Goal: Find contact information: Find contact information

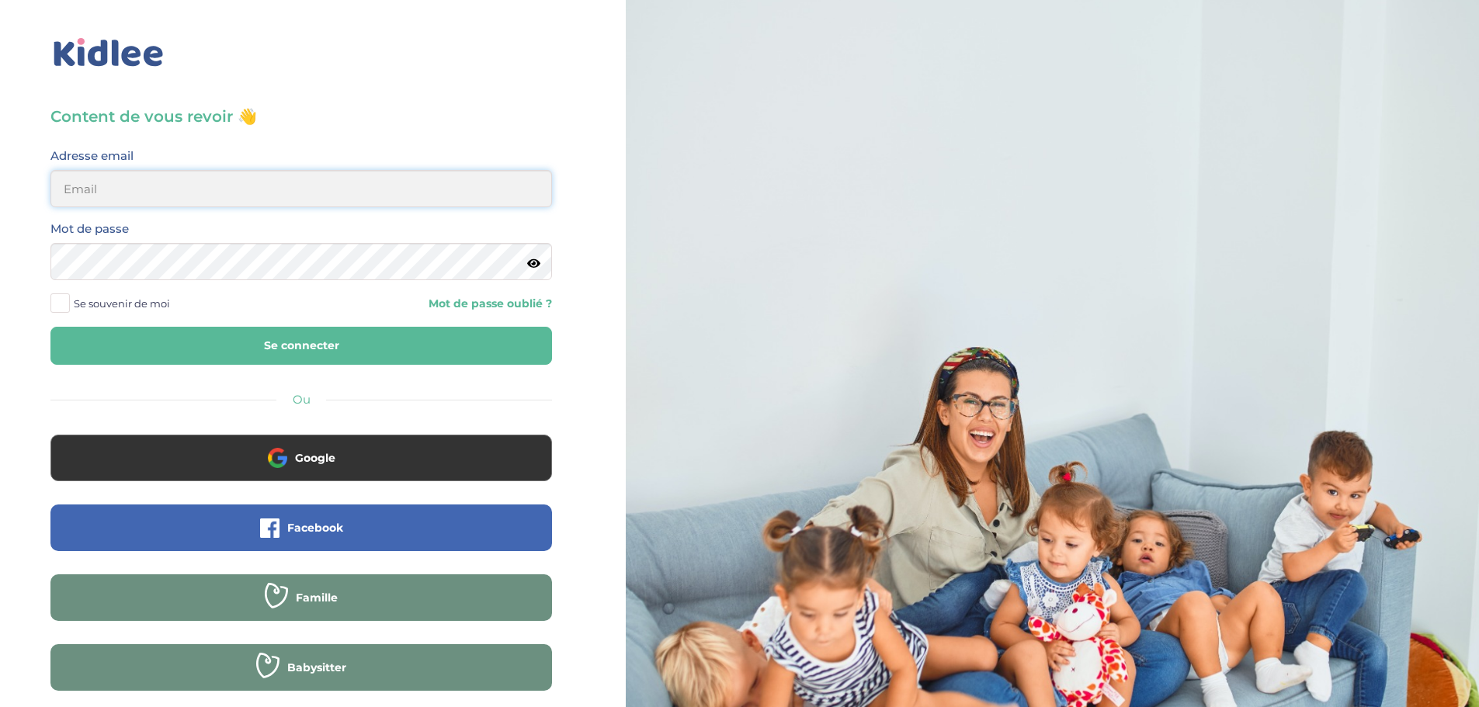
type input "lemercier.jessica@gmail.com"
click at [250, 350] on button "Se connecter" at bounding box center [300, 346] width 501 height 38
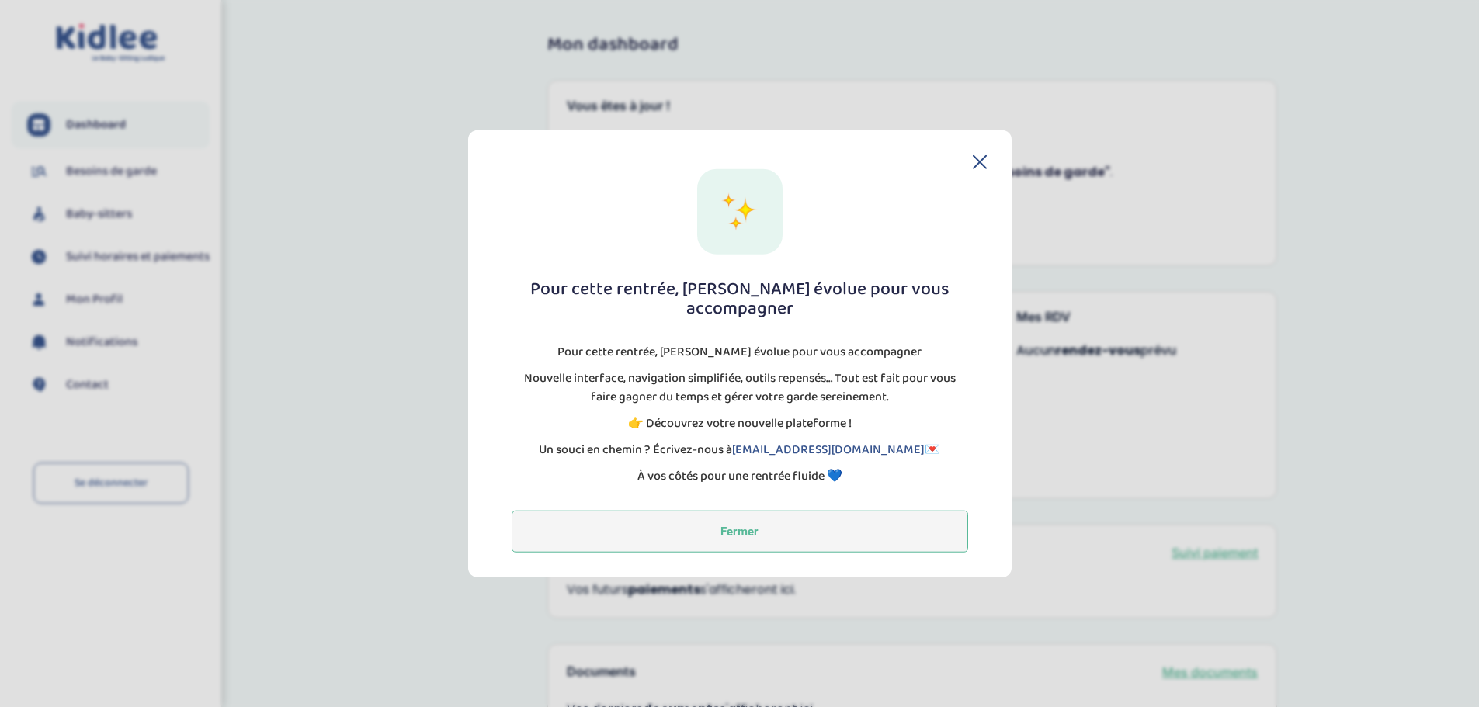
click at [734, 518] on button "Fermer" at bounding box center [740, 532] width 456 height 42
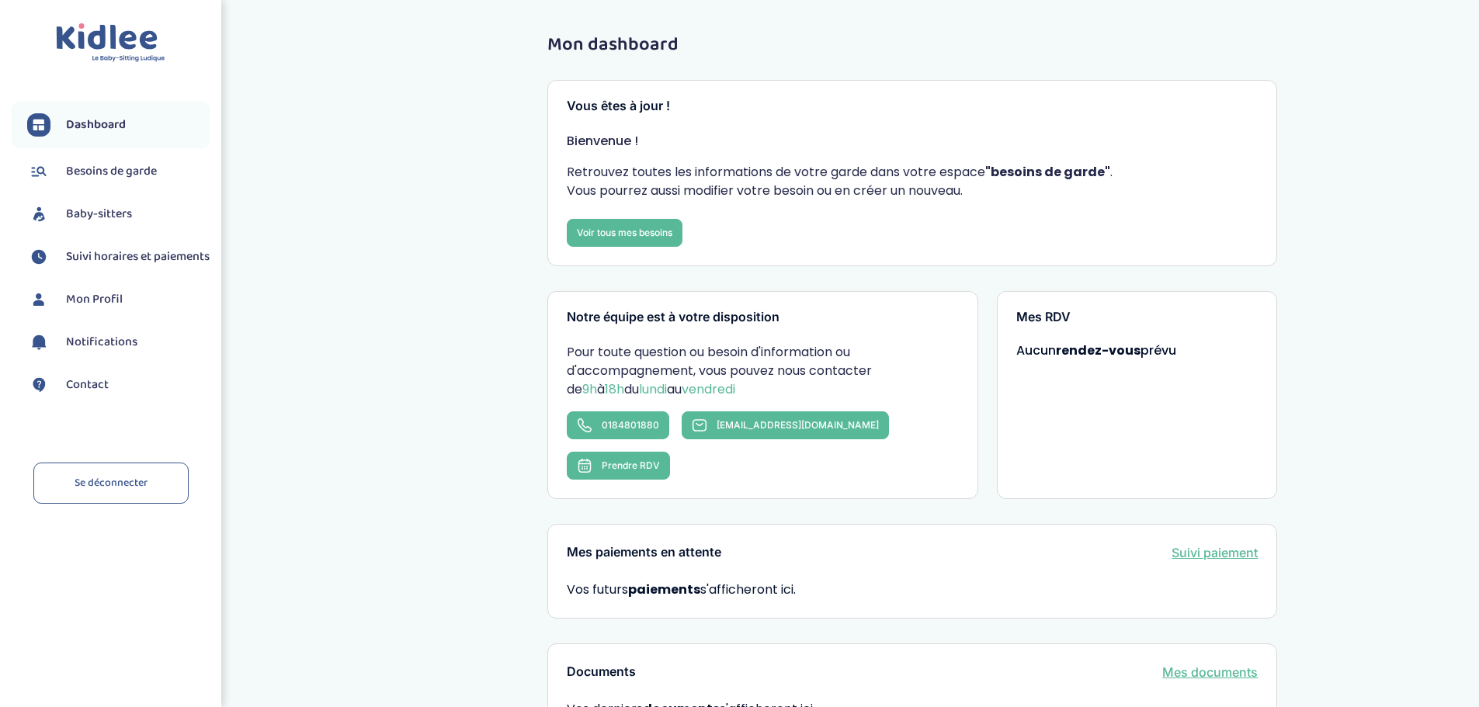
click at [101, 177] on span "Besoins de garde" at bounding box center [111, 171] width 91 height 19
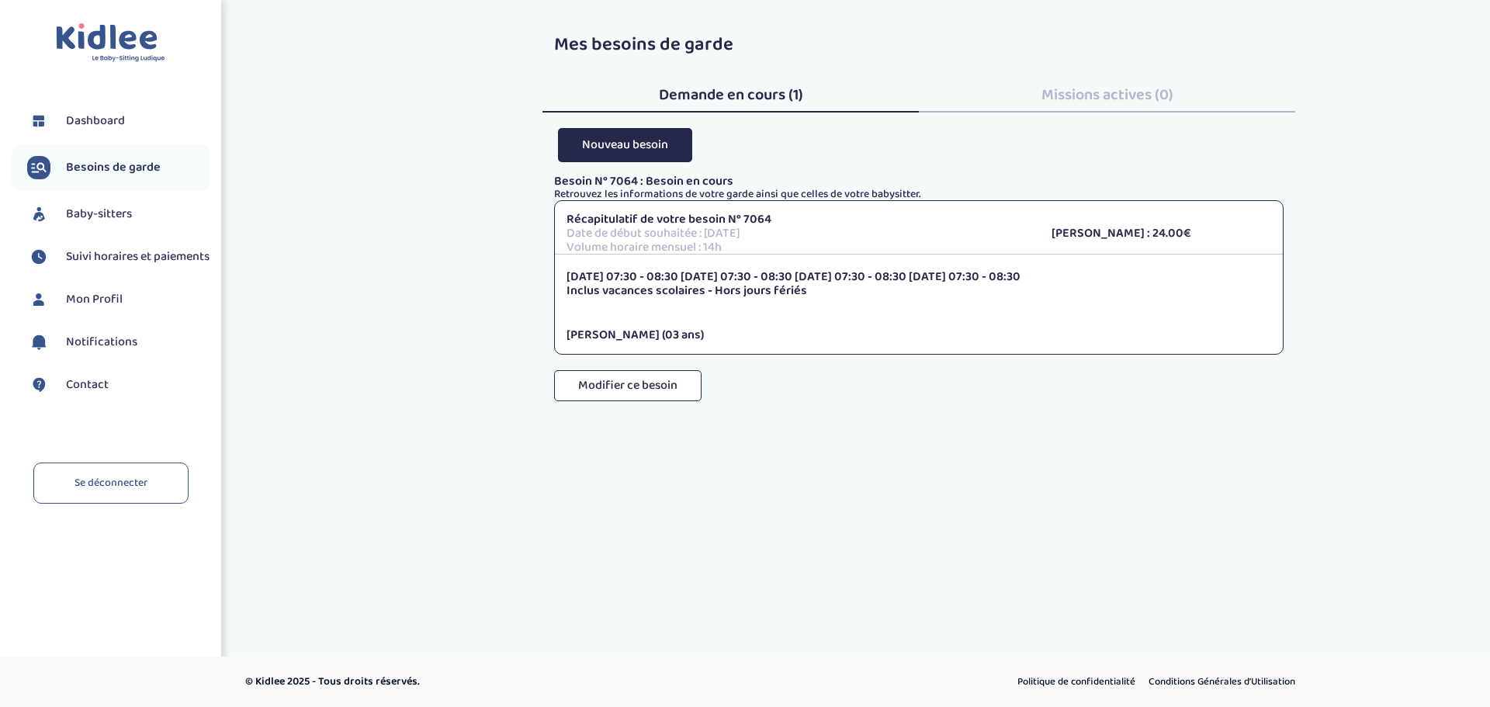
click at [79, 213] on span "Baby-sitters" at bounding box center [99, 214] width 66 height 19
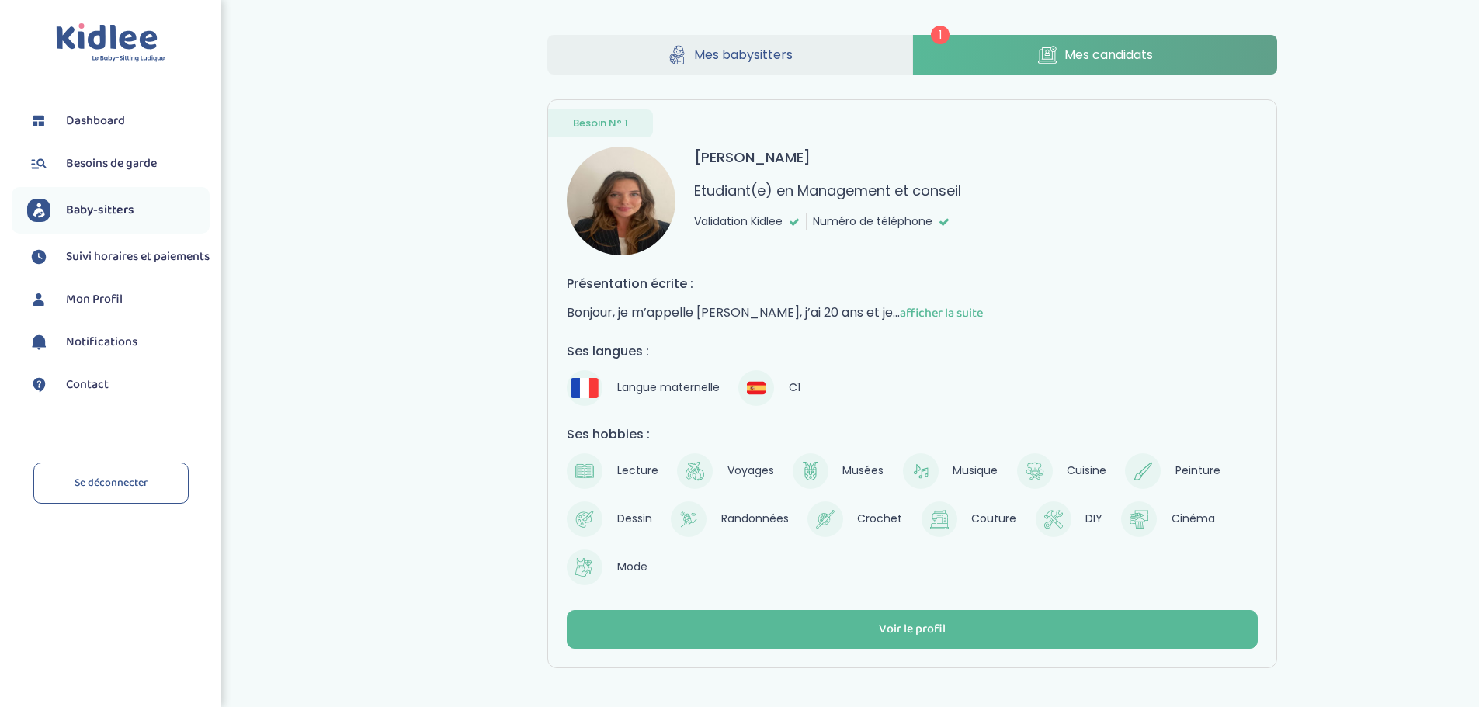
click at [965, 313] on span "afficher la suite" at bounding box center [941, 313] width 83 height 19
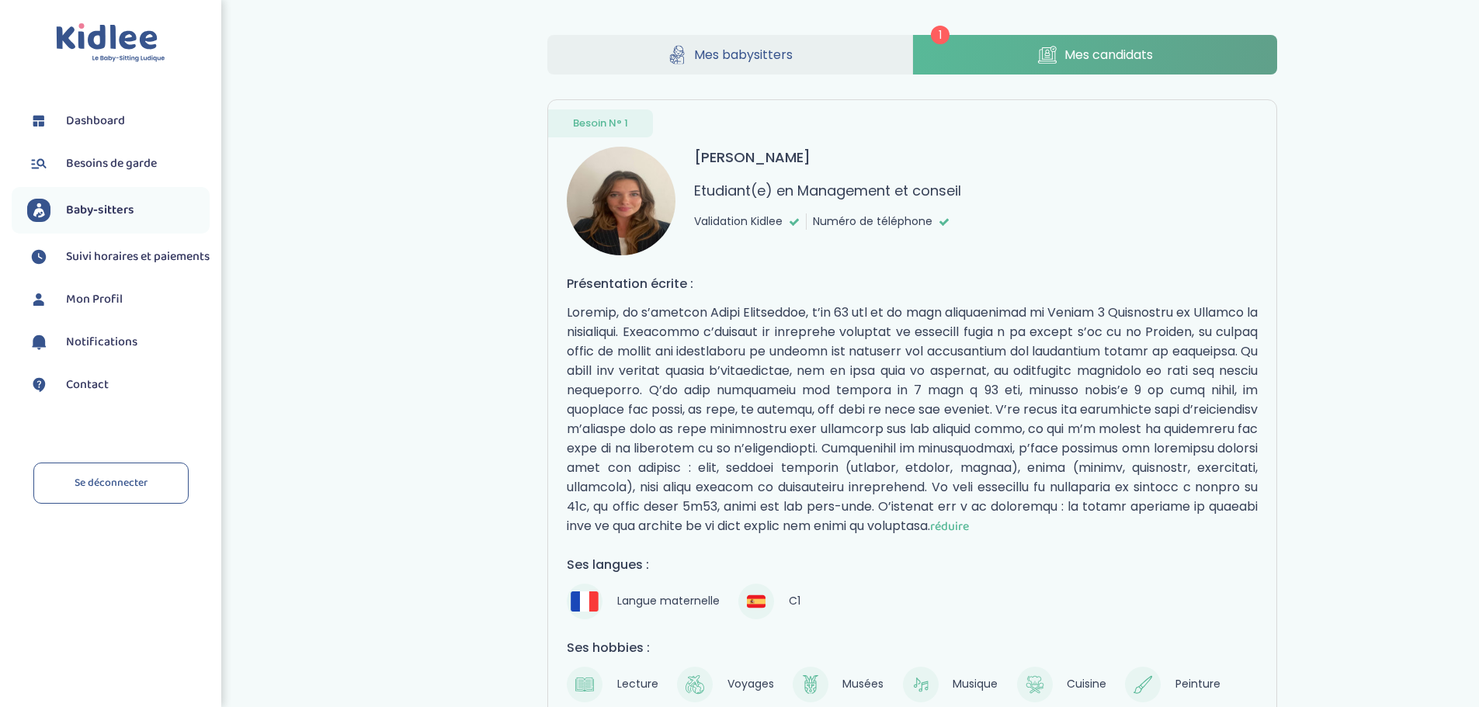
click at [969, 529] on span "réduire" at bounding box center [949, 526] width 39 height 19
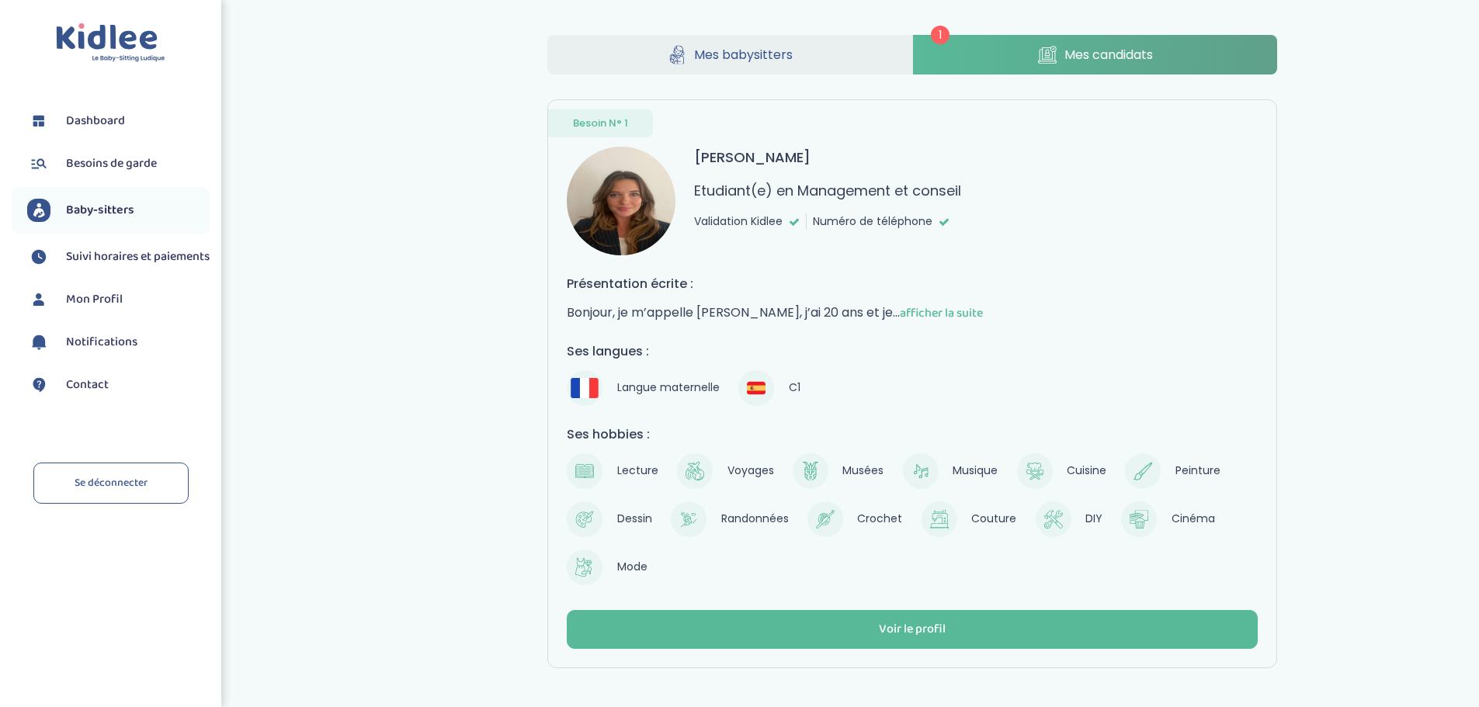
click at [968, 310] on span "afficher la suite" at bounding box center [941, 313] width 83 height 19
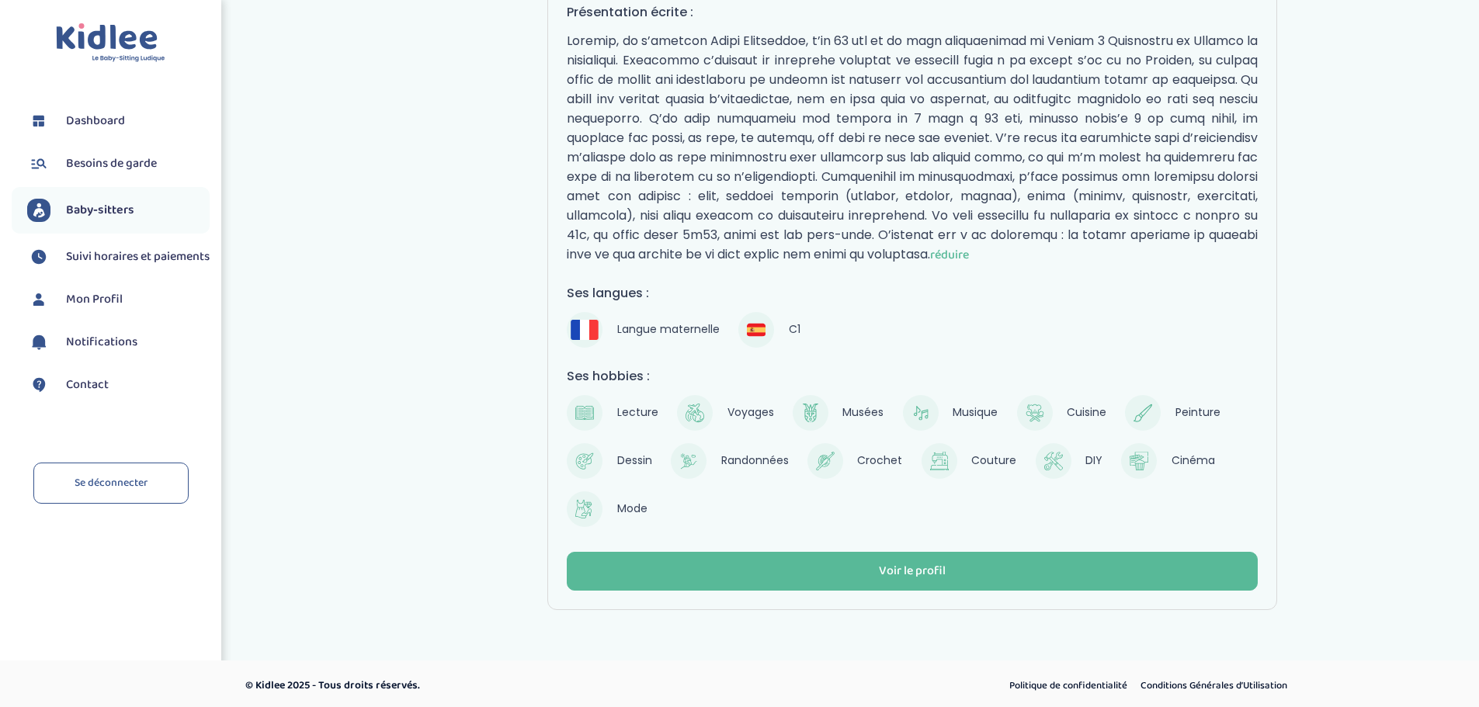
scroll to position [276, 0]
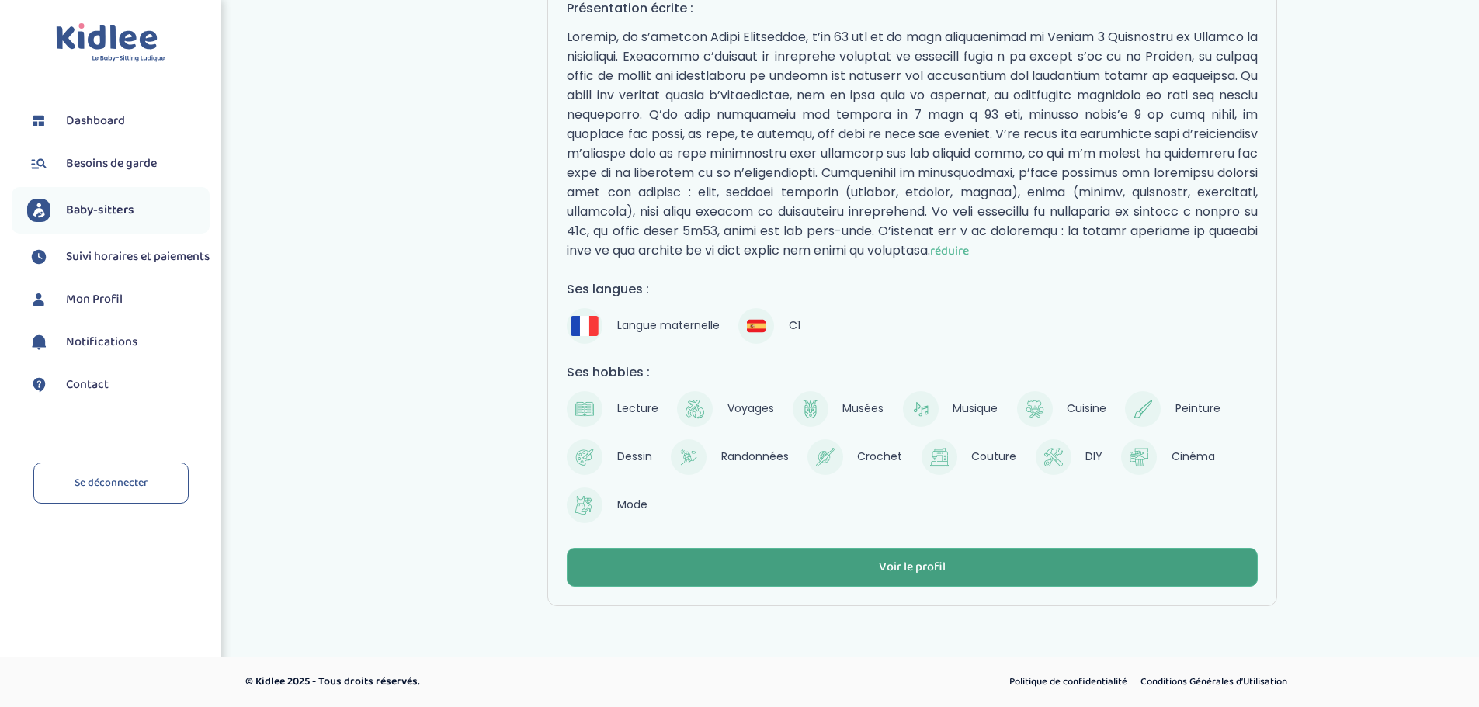
click at [918, 565] on div "Voir le profil" at bounding box center [912, 568] width 67 height 18
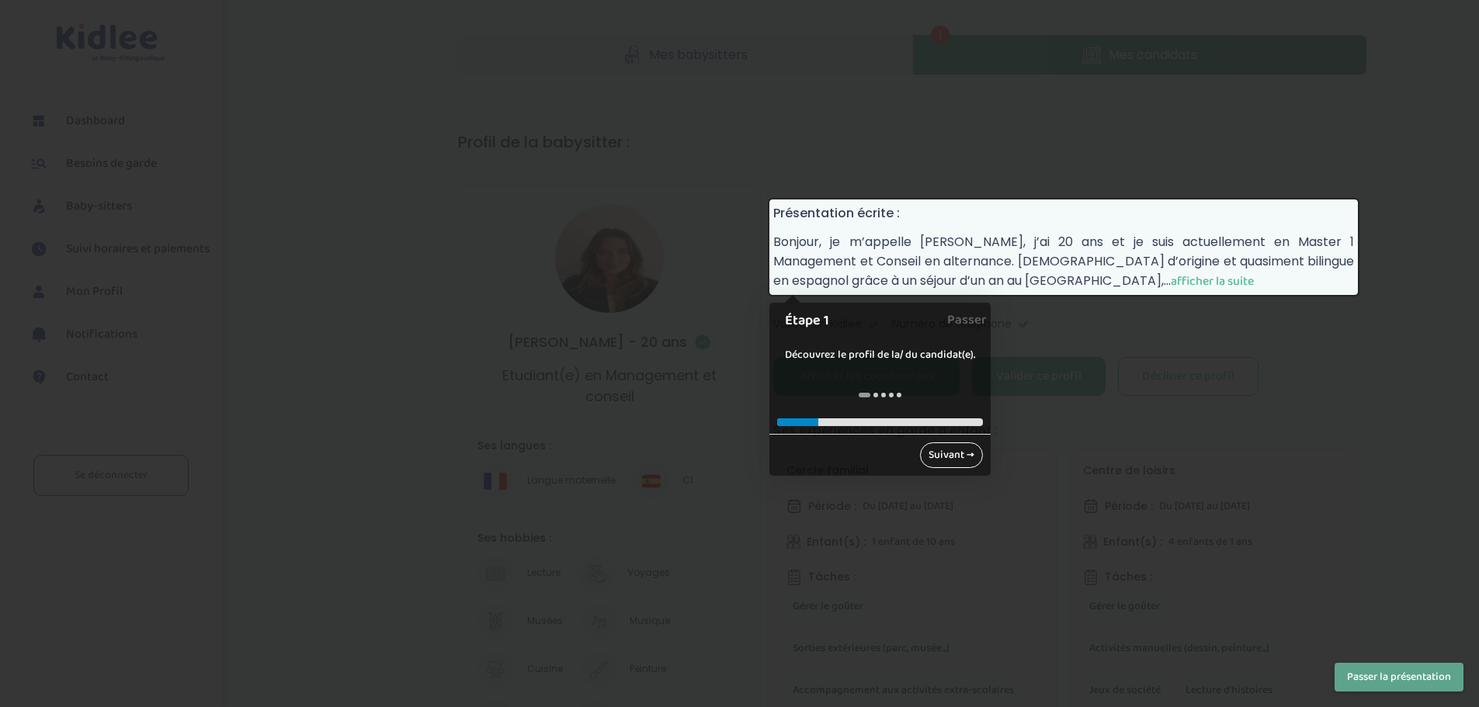
click at [963, 461] on link "Suivant →" at bounding box center [951, 455] width 63 height 26
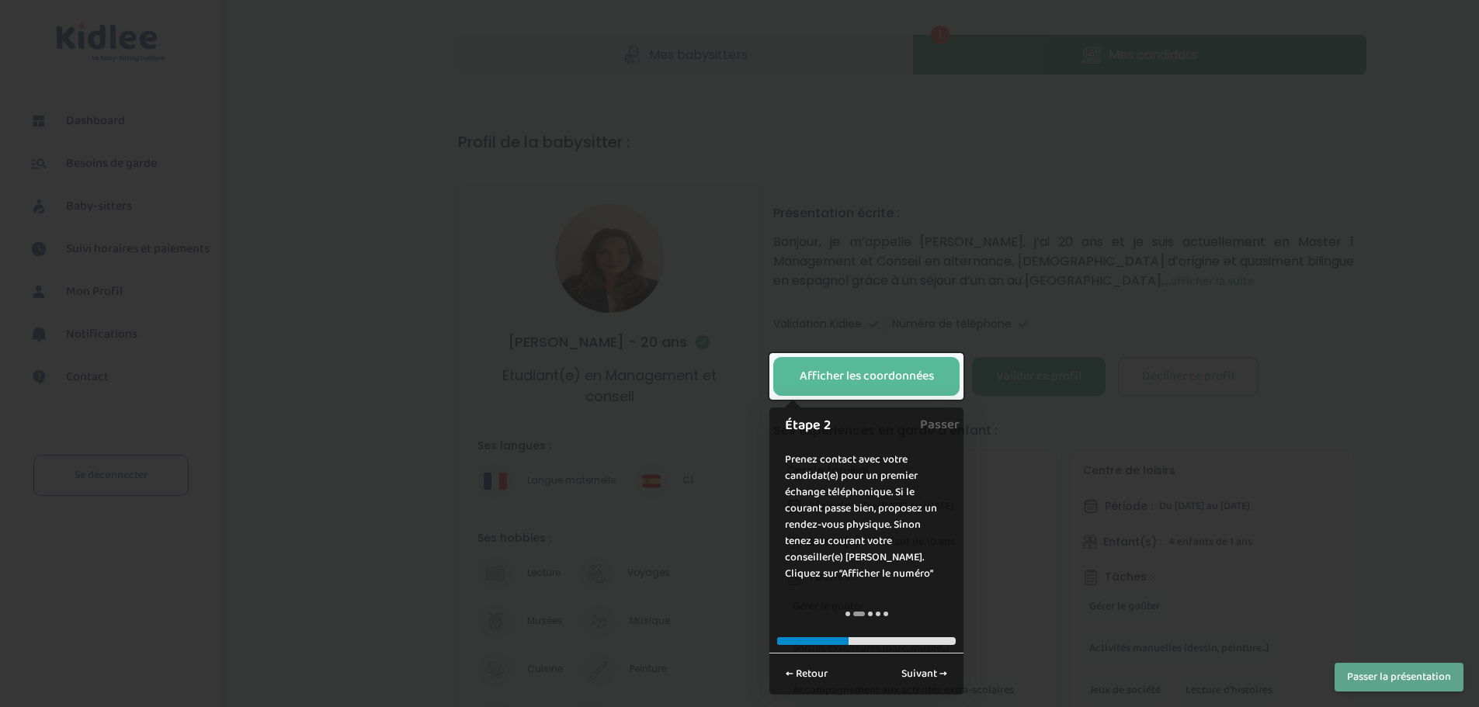
click at [1362, 667] on button "Passer la présentation" at bounding box center [1398, 677] width 129 height 29
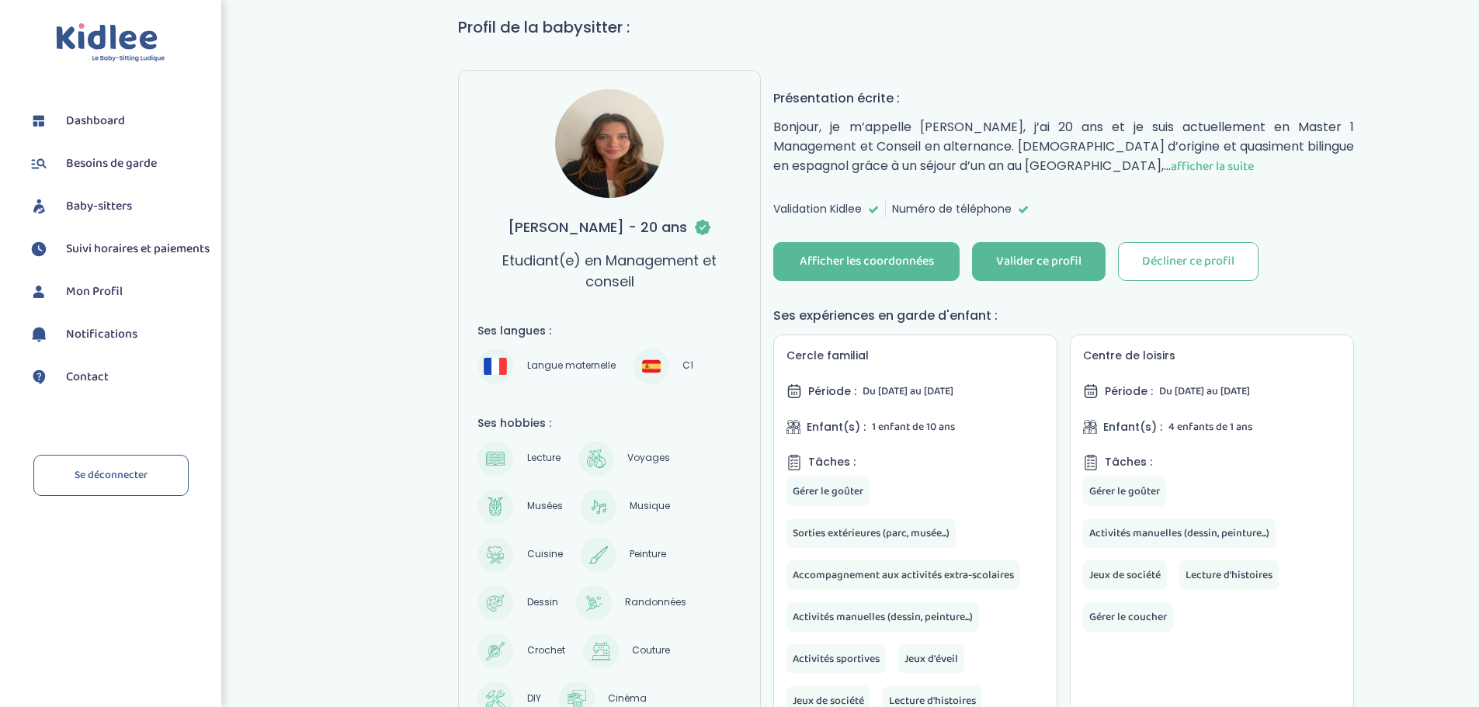
scroll to position [88, 0]
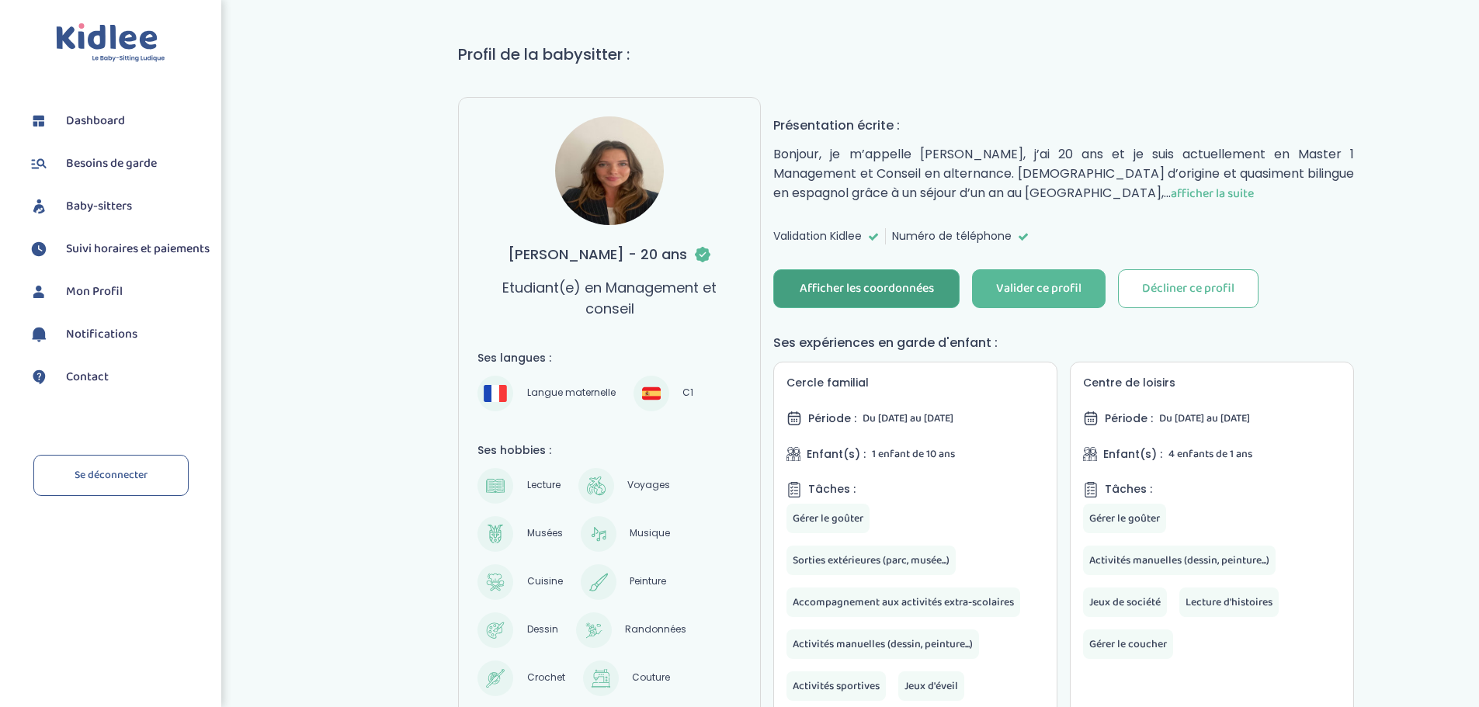
click at [828, 269] on button "Afficher les coordonnées" at bounding box center [866, 288] width 186 height 39
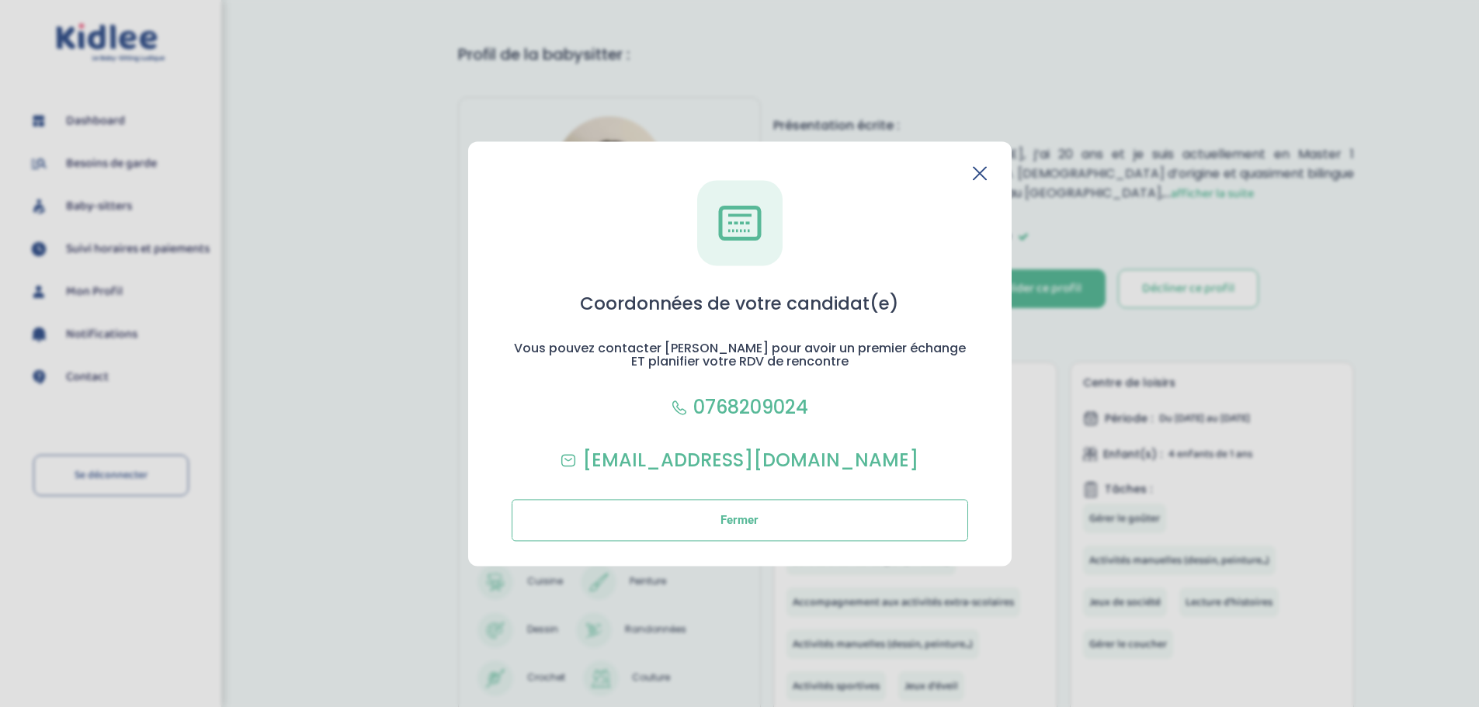
click at [974, 174] on icon at bounding box center [980, 173] width 14 height 14
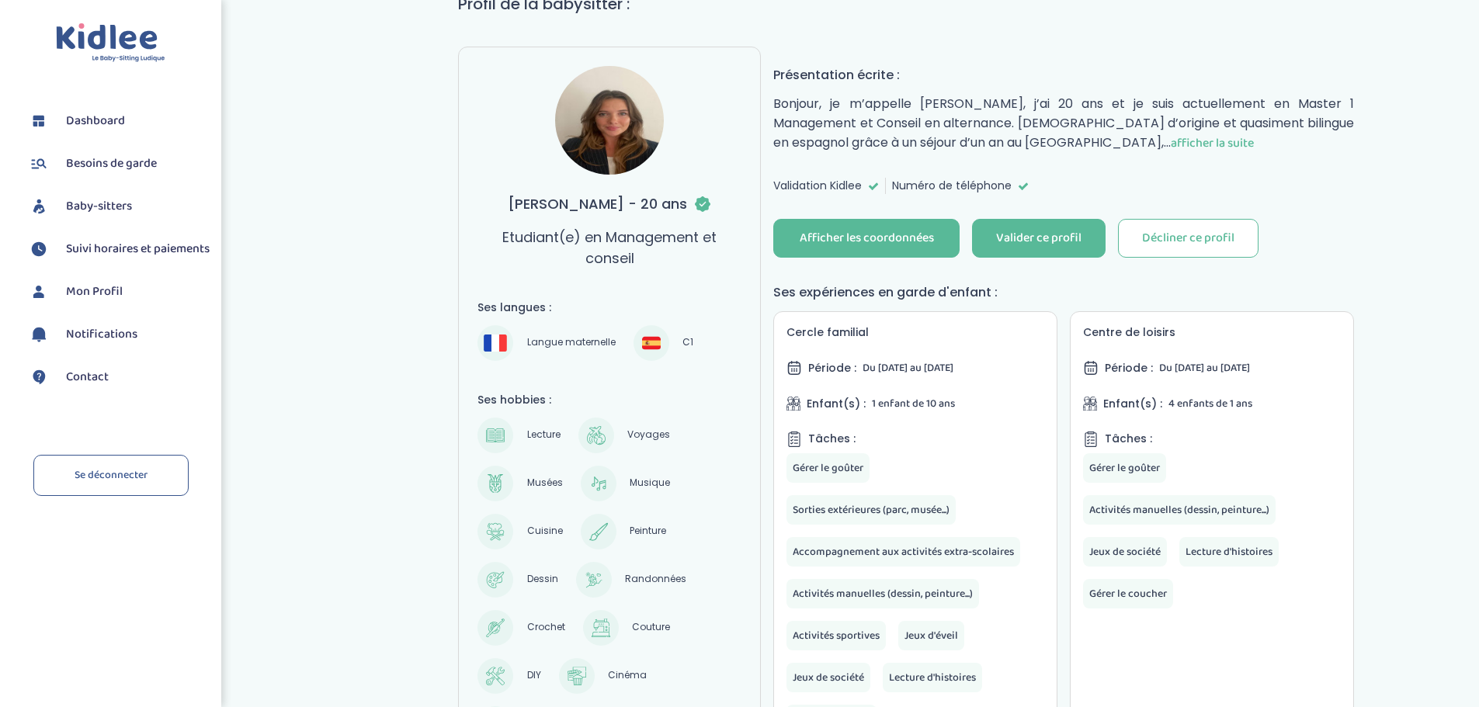
scroll to position [165, 0]
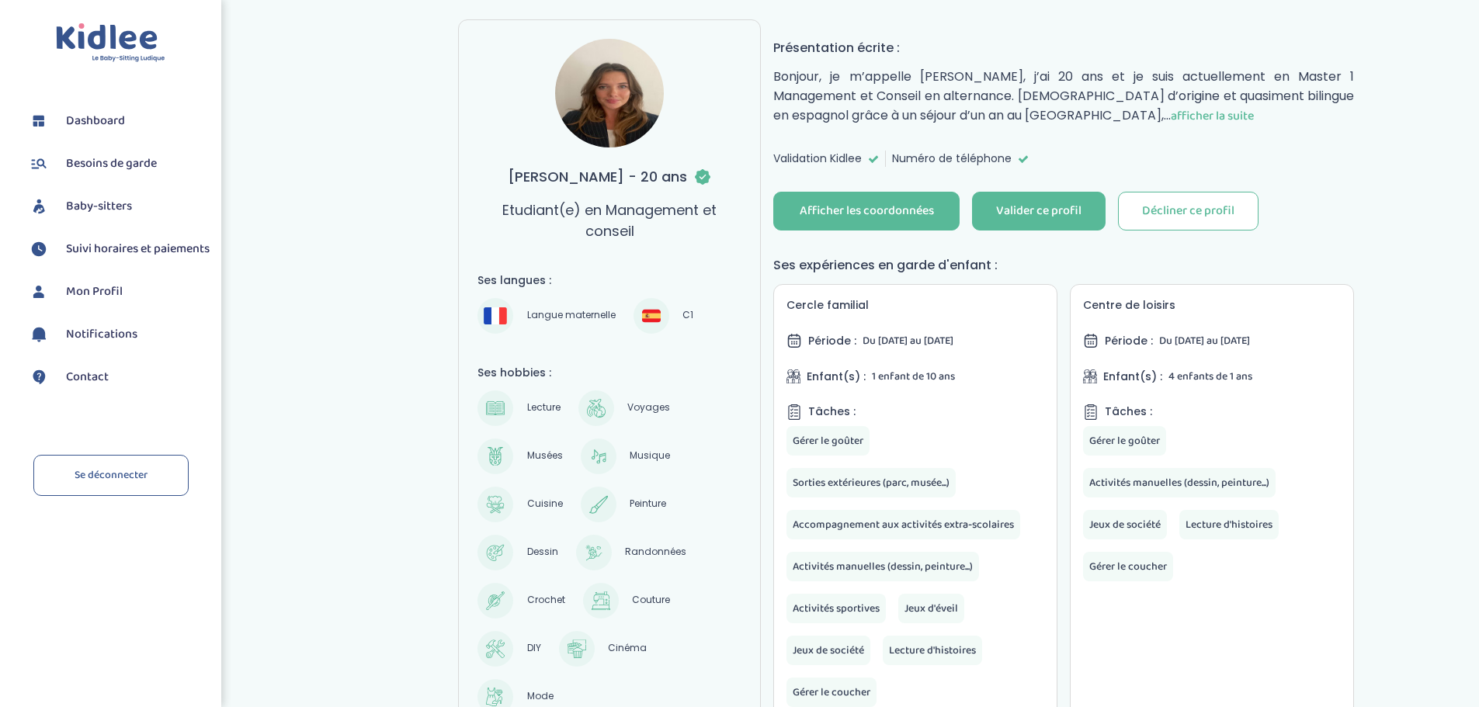
click at [1171, 120] on span "afficher la suite" at bounding box center [1212, 115] width 83 height 19
